Goal: Information Seeking & Learning: Learn about a topic

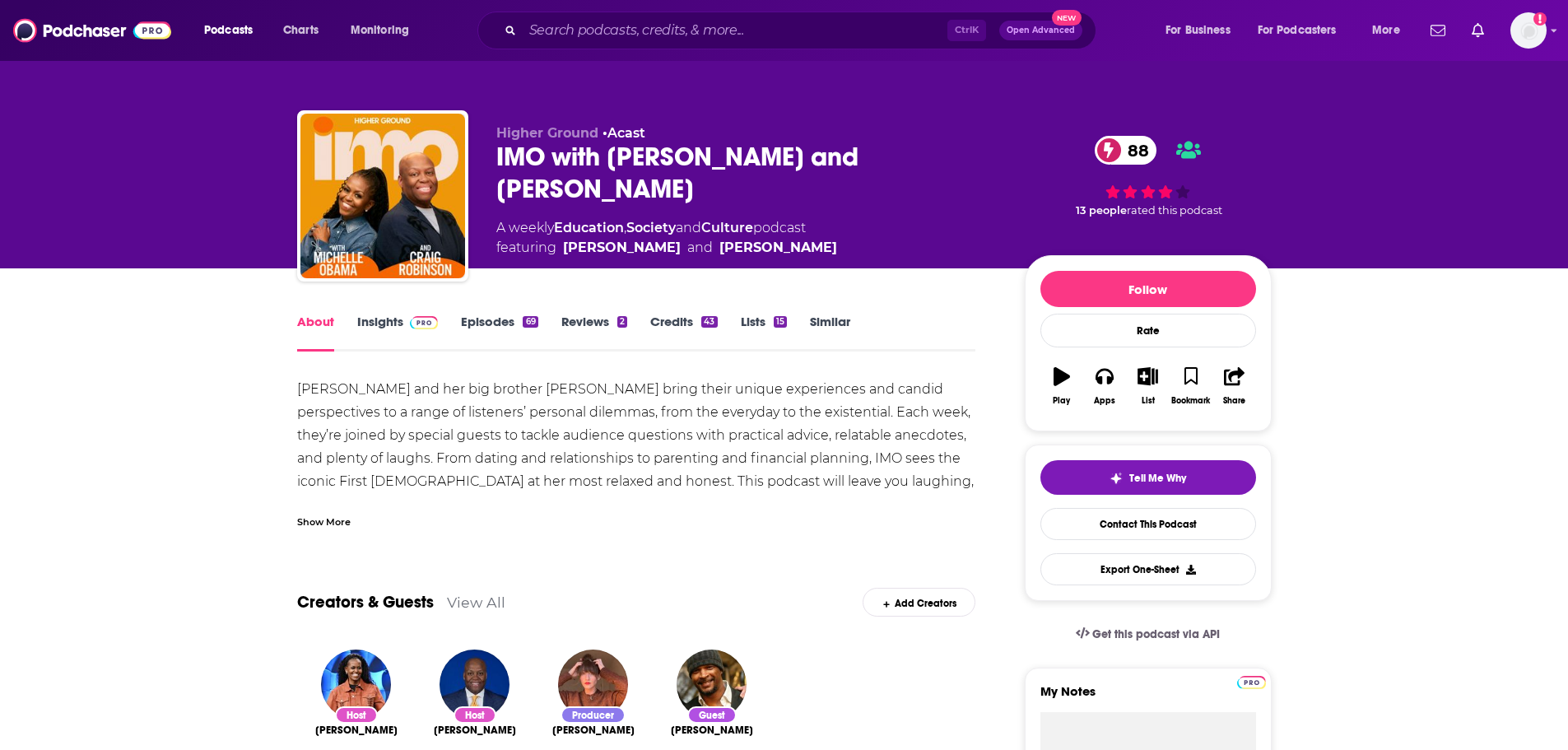
click at [386, 329] on link "Insights" at bounding box center [398, 333] width 82 height 38
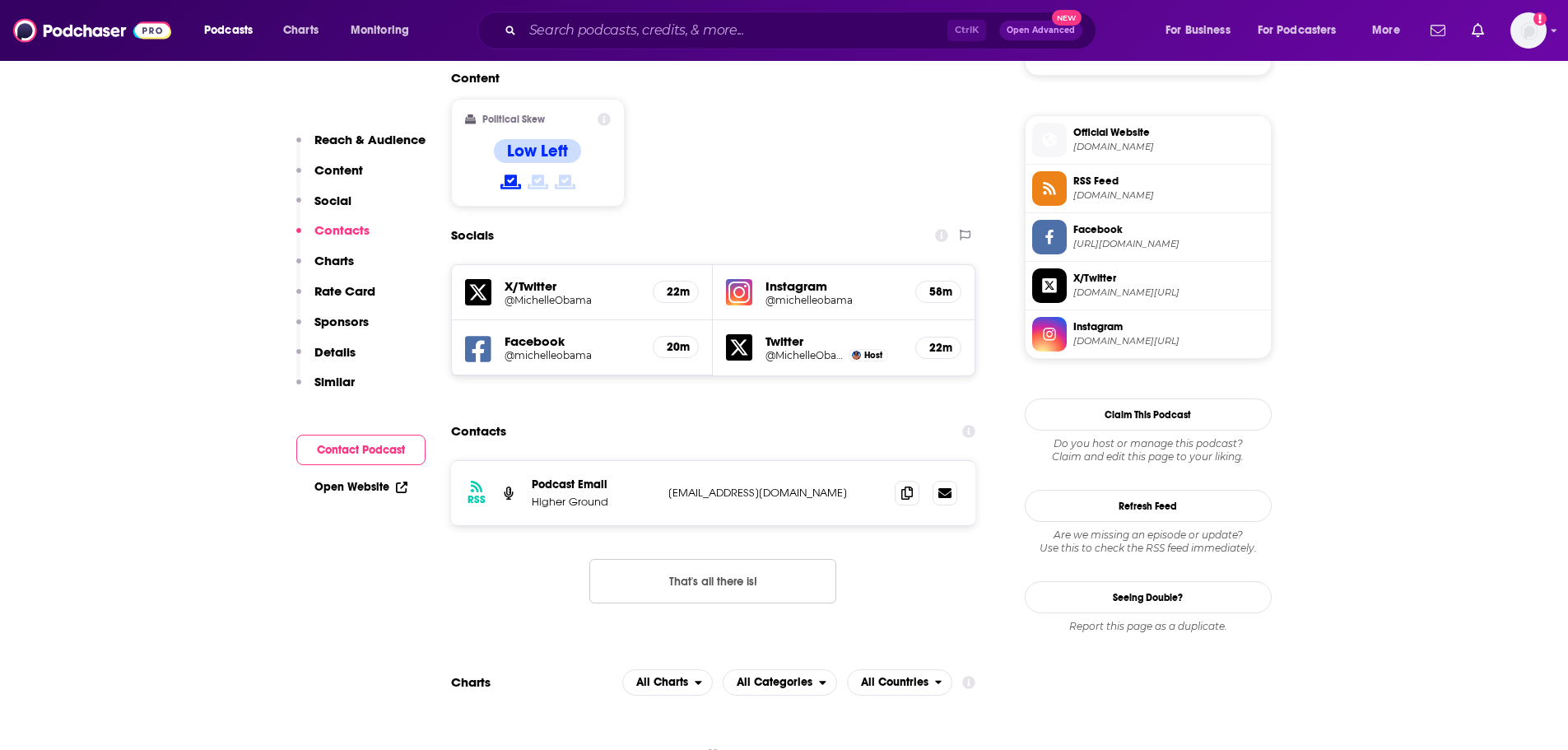
scroll to position [1400, 0]
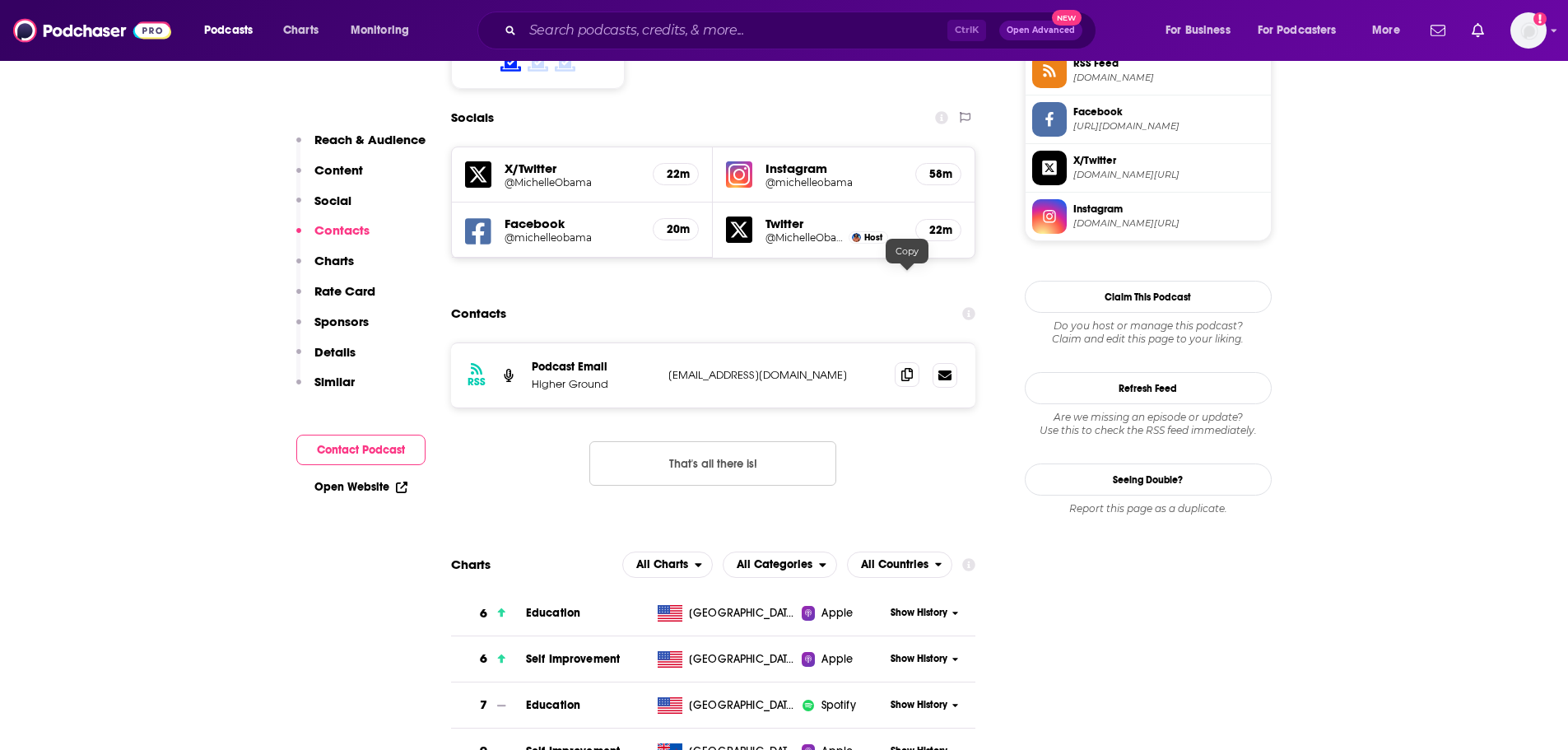
click at [913, 368] on icon at bounding box center [906, 374] width 11 height 13
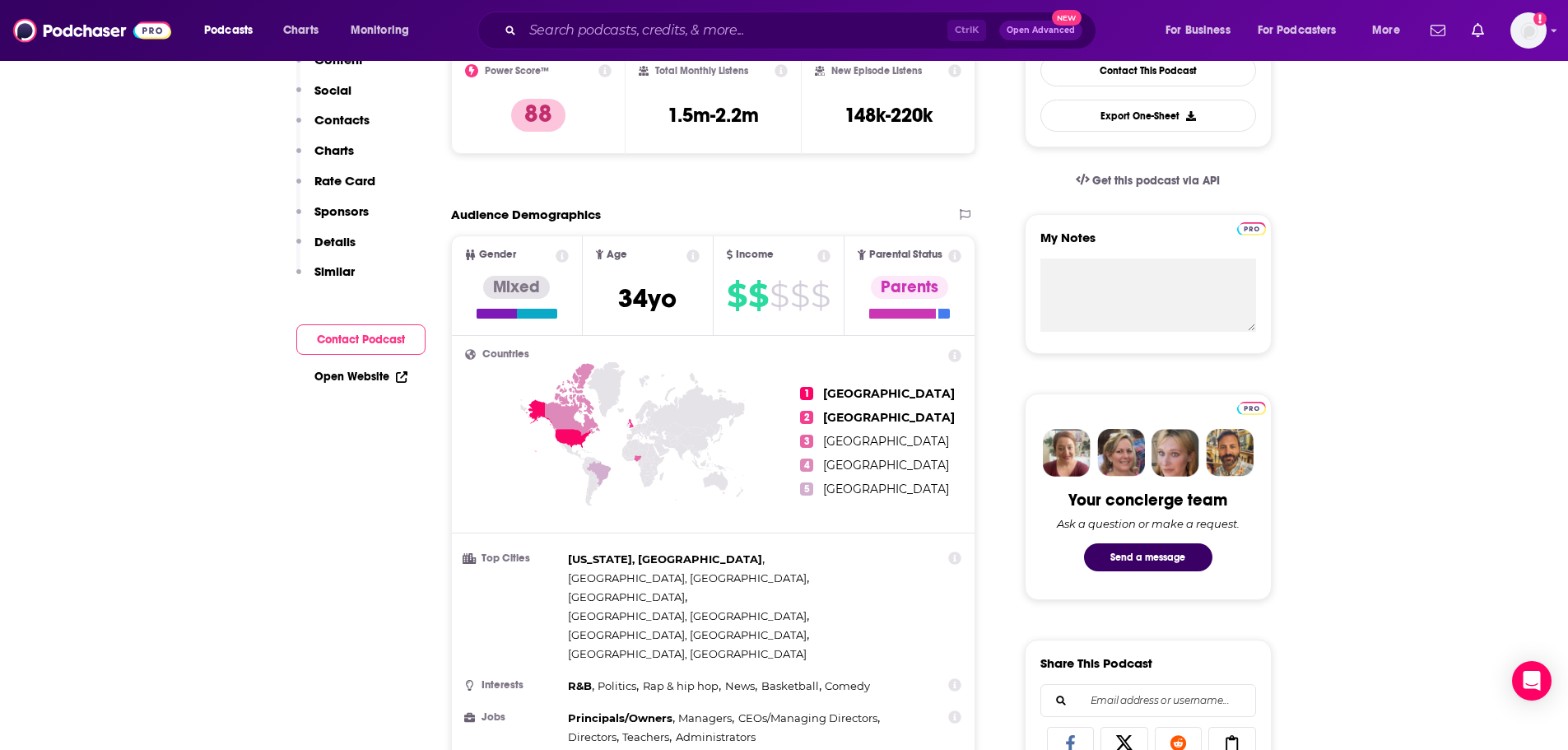
scroll to position [83, 0]
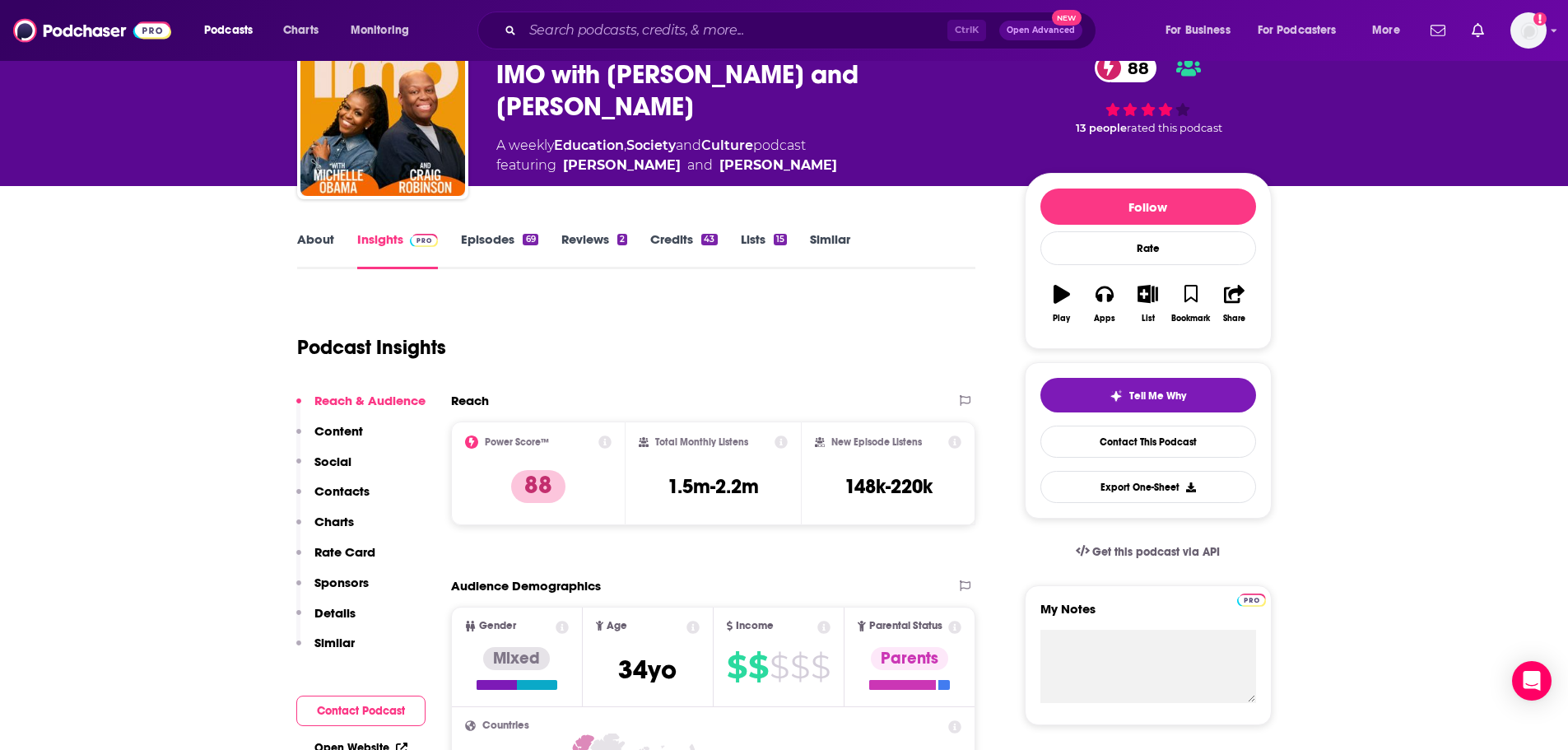
click at [834, 235] on link "Similar" at bounding box center [830, 250] width 40 height 38
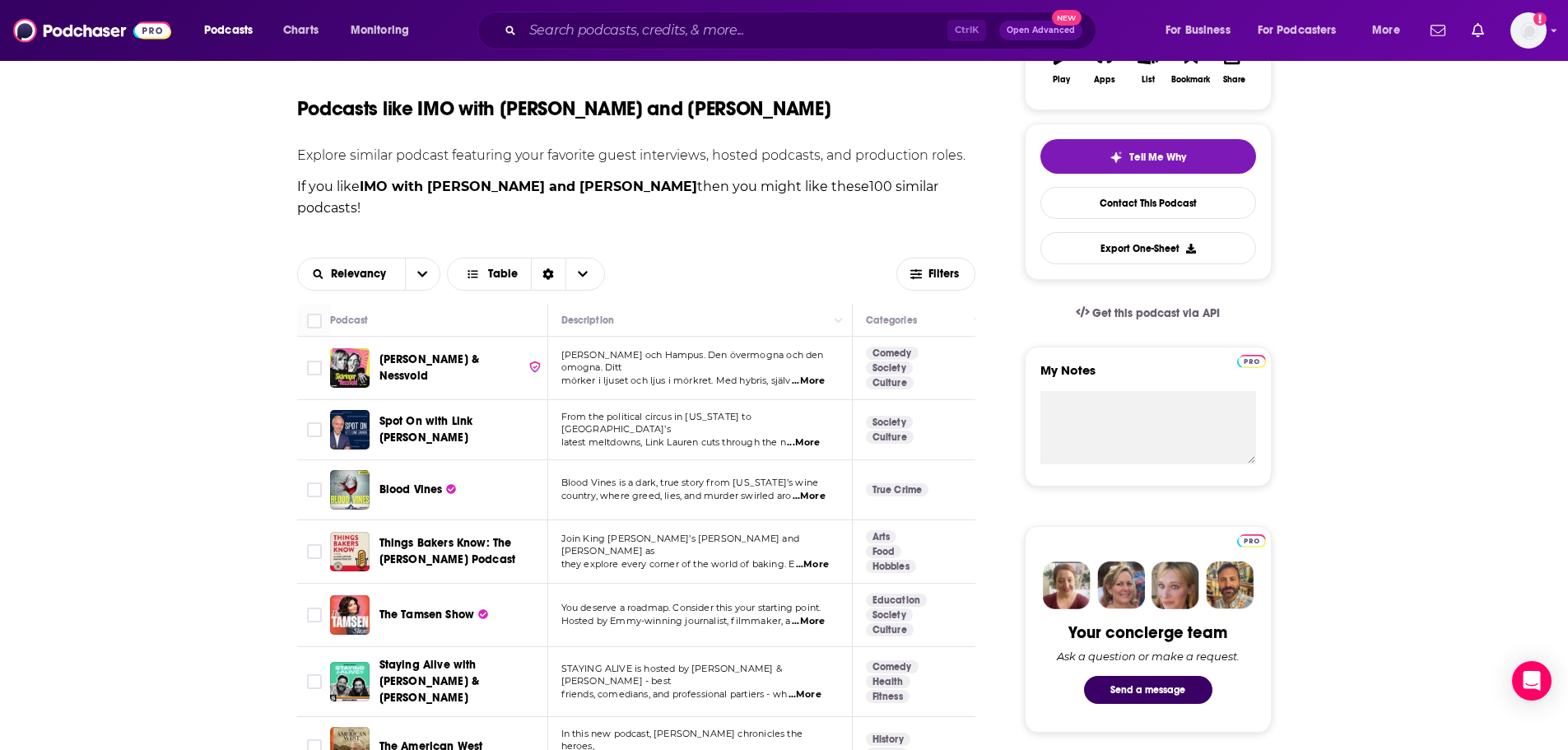
scroll to position [412, 0]
